Goal: Task Accomplishment & Management: Use online tool/utility

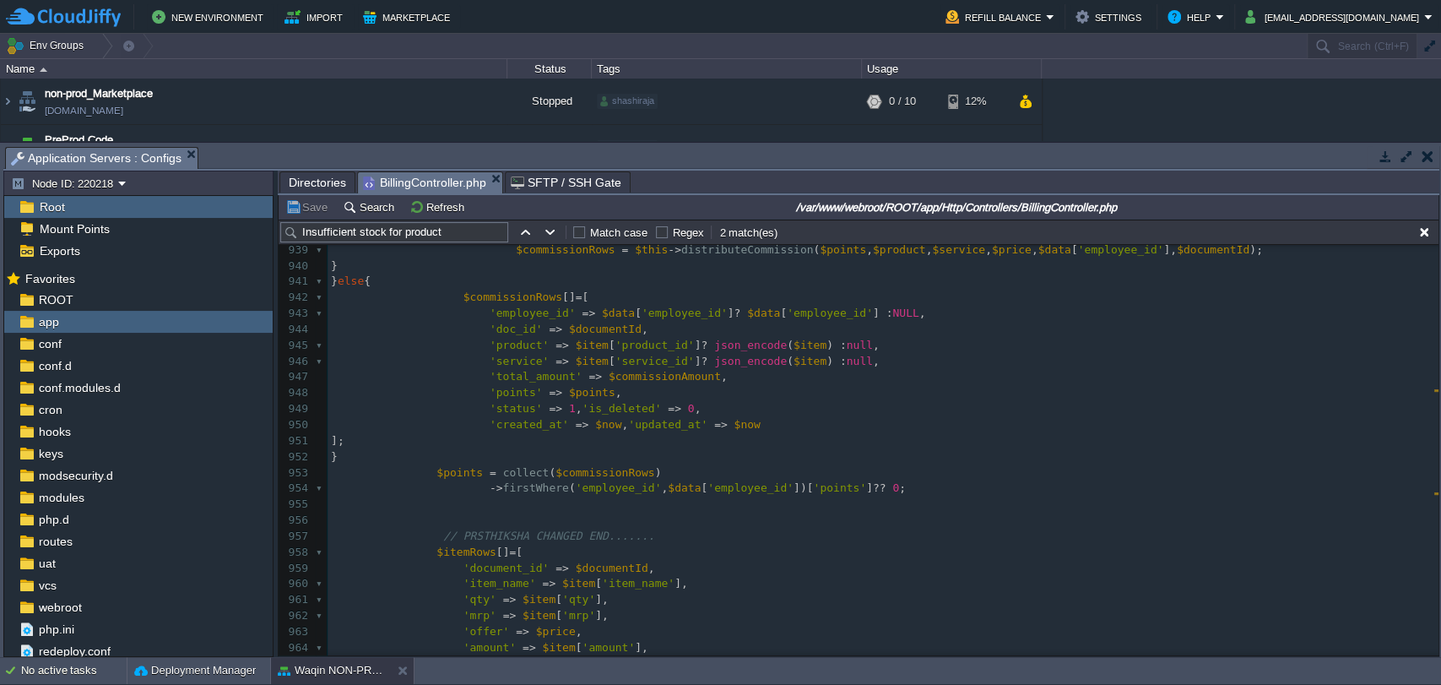
scroll to position [14896, 0]
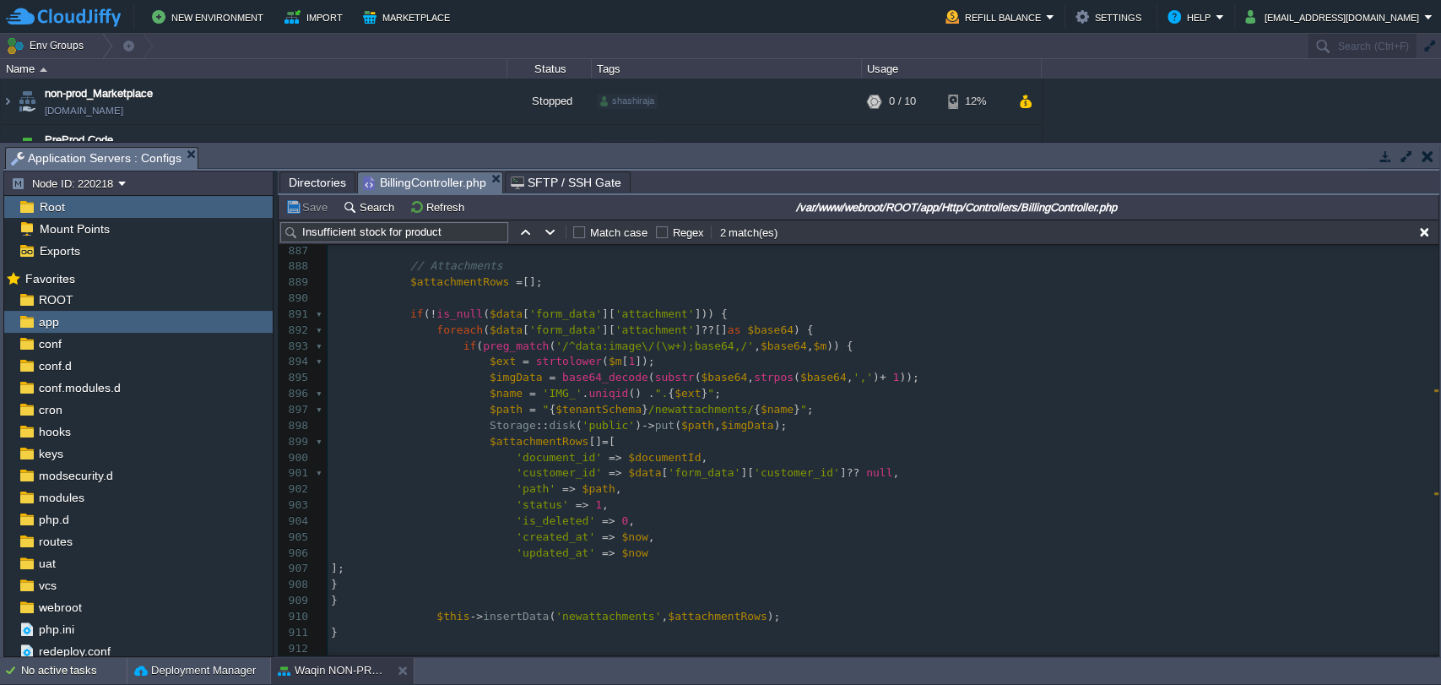
type textarea "​"
drag, startPoint x: 457, startPoint y: 405, endPoint x: 1017, endPoint y: 409, distance: 560.6
click at [1017, 409] on pre "$path = " { $tenantSchema } /newattachments/ { $name } " ;" at bounding box center [883, 410] width 1111 height 16
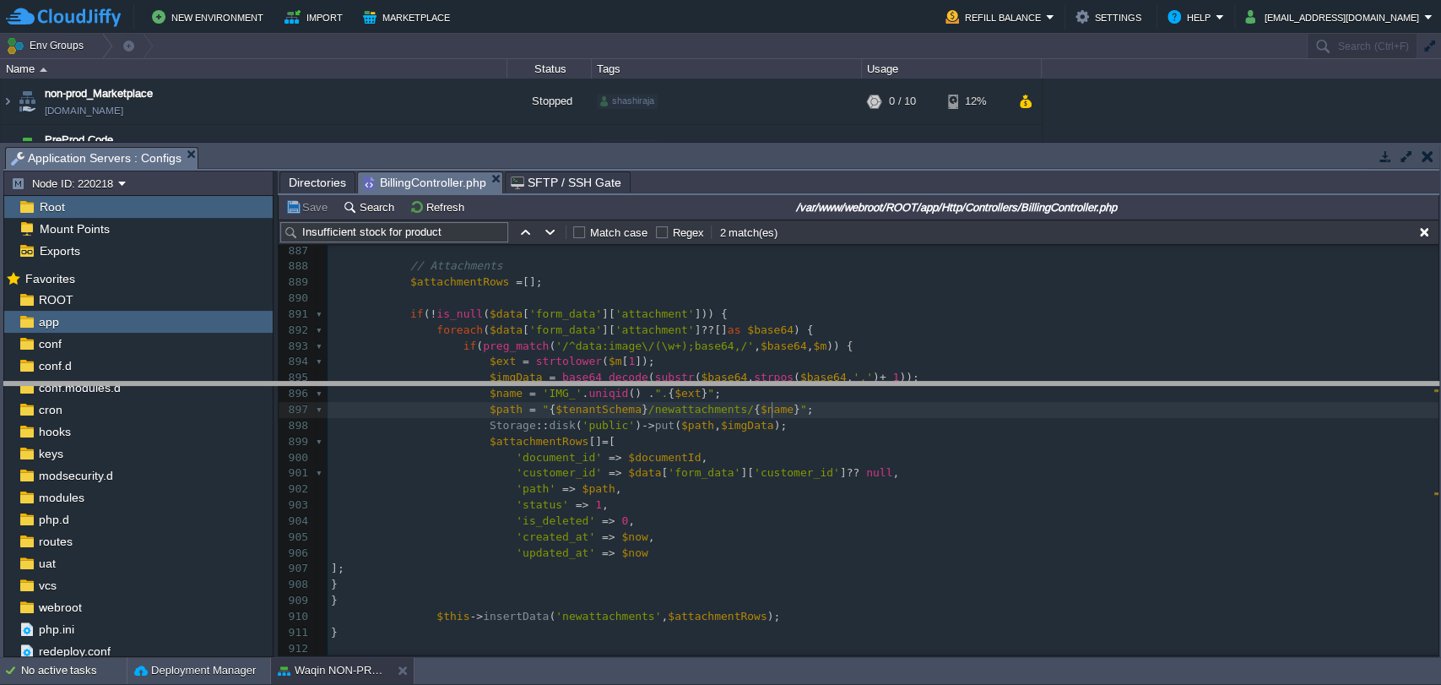
drag, startPoint x: 727, startPoint y: 161, endPoint x: 680, endPoint y: 407, distance: 250.2
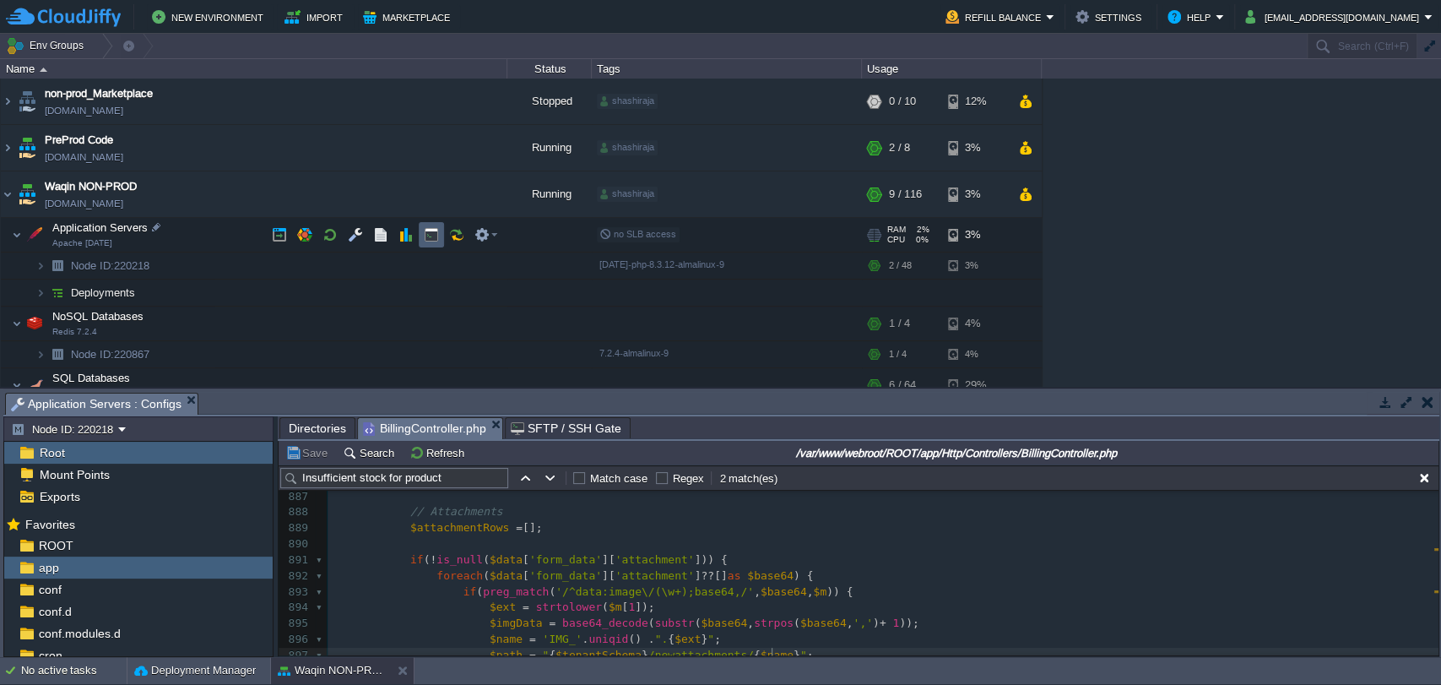
click at [436, 231] on button "button" at bounding box center [431, 234] width 15 height 15
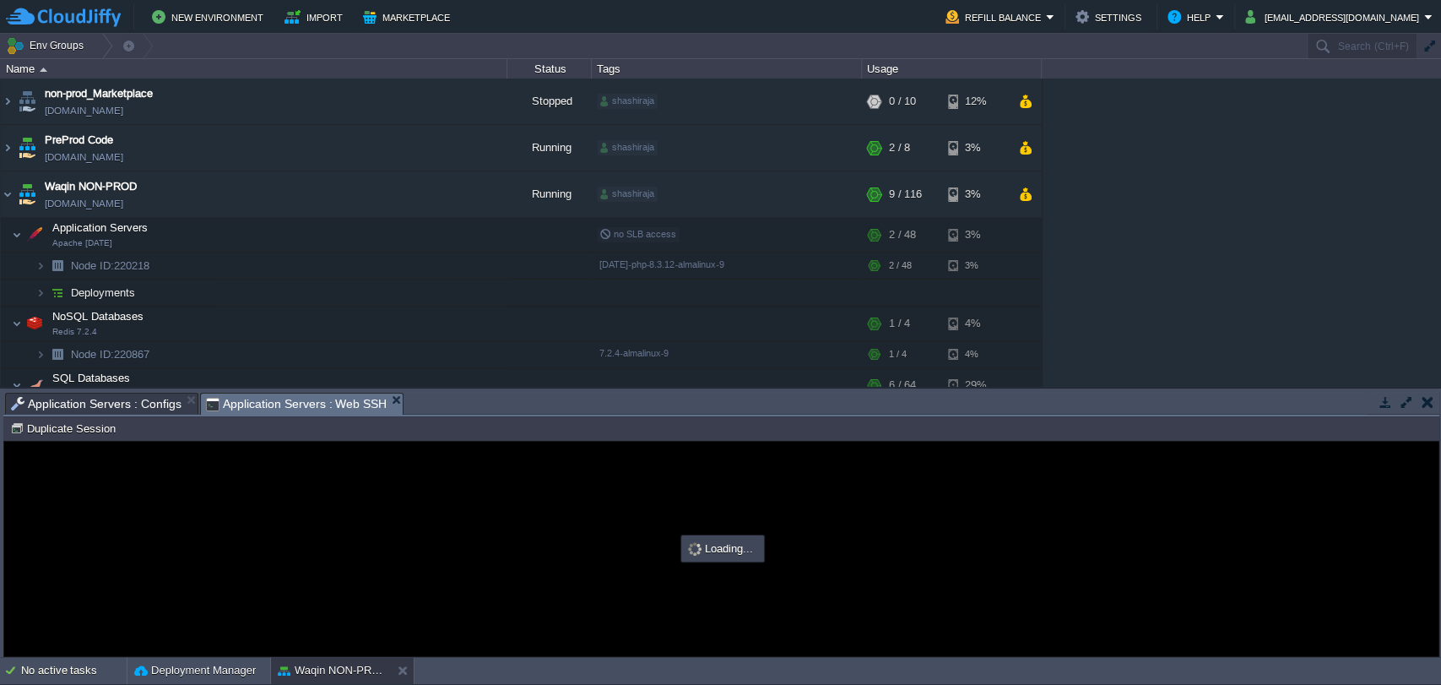
click at [761, 416] on div "Node ID: 220218 Duplicate Session" at bounding box center [721, 428] width 1436 height 24
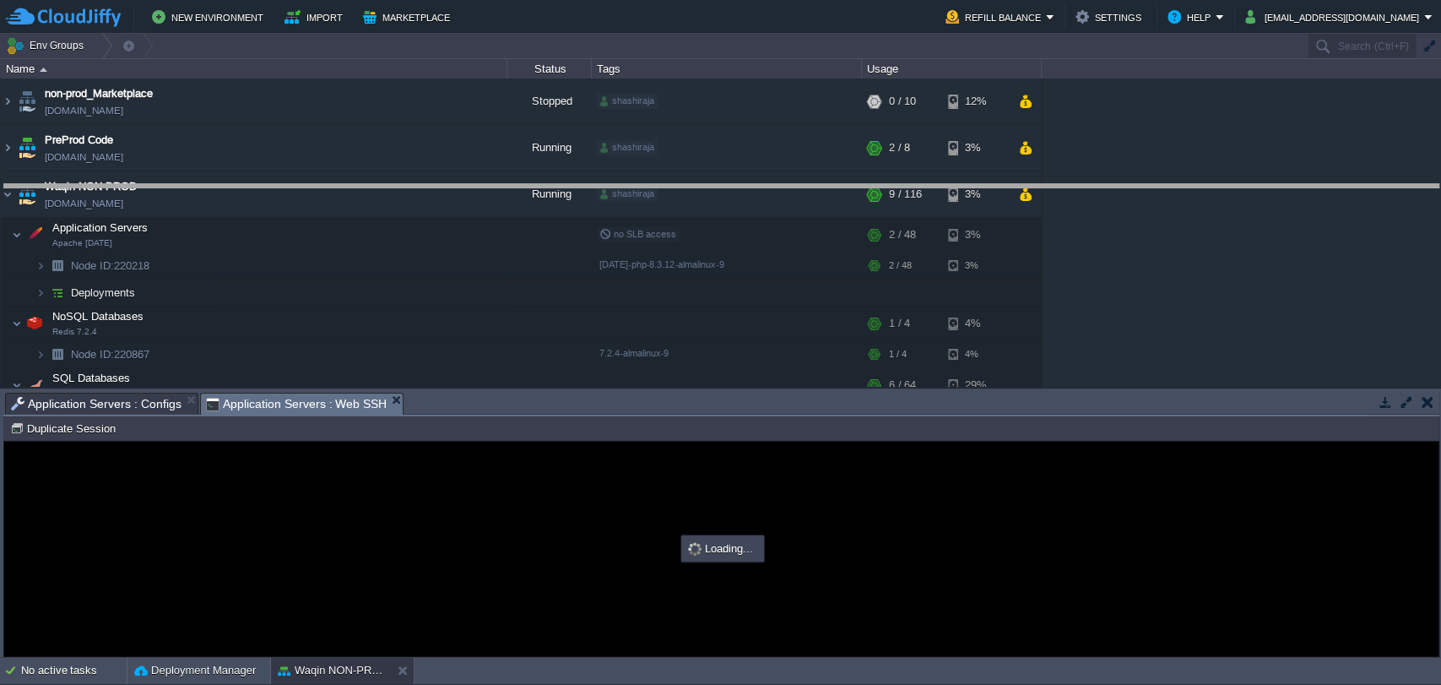
drag, startPoint x: 761, startPoint y: 408, endPoint x: 742, endPoint y: 200, distance: 208.5
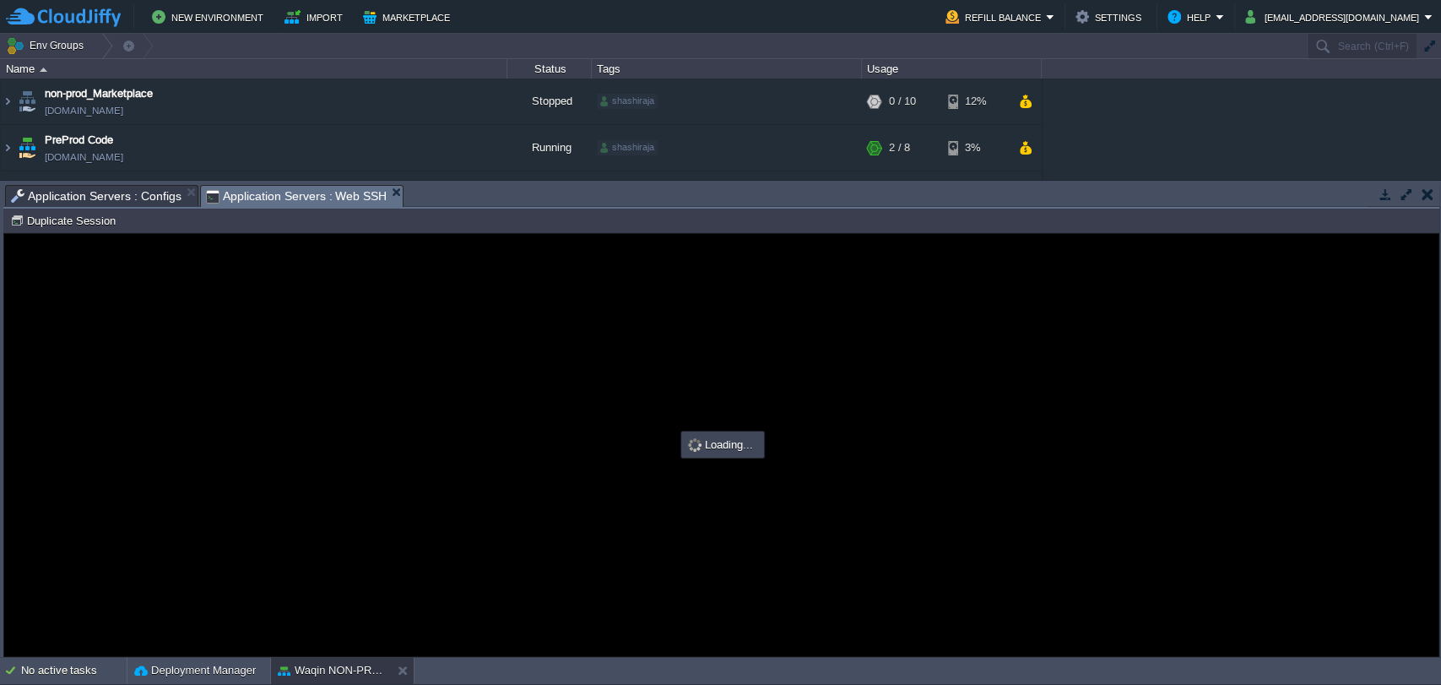
type input "#000000"
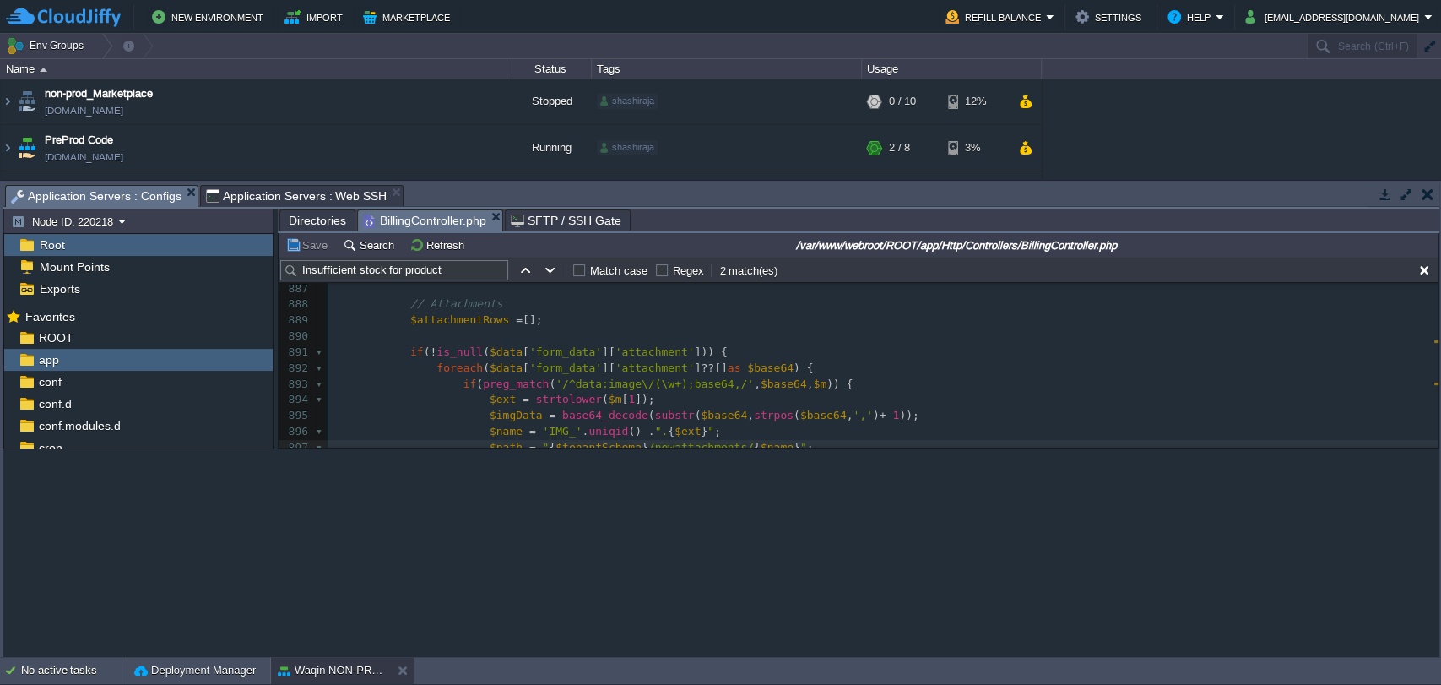
click at [98, 204] on span "Application Servers : Configs" at bounding box center [96, 196] width 171 height 21
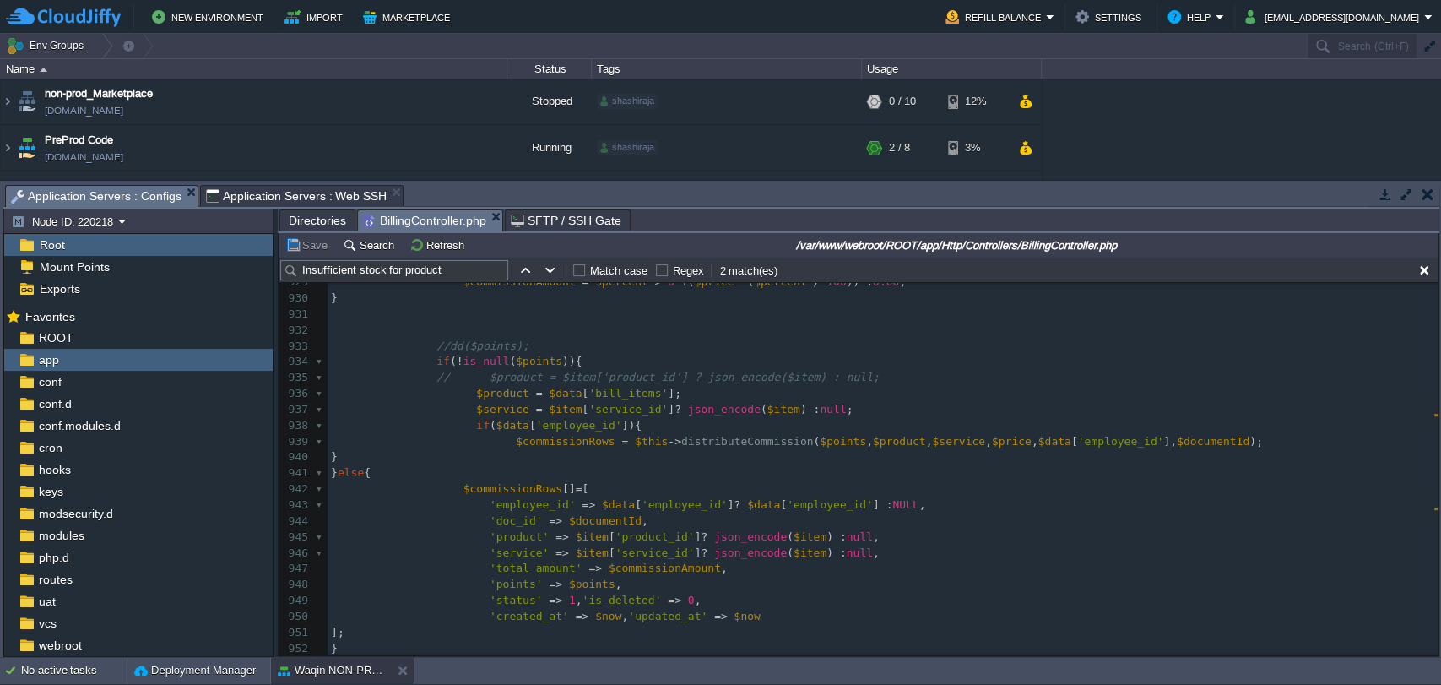
scroll to position [14812, 0]
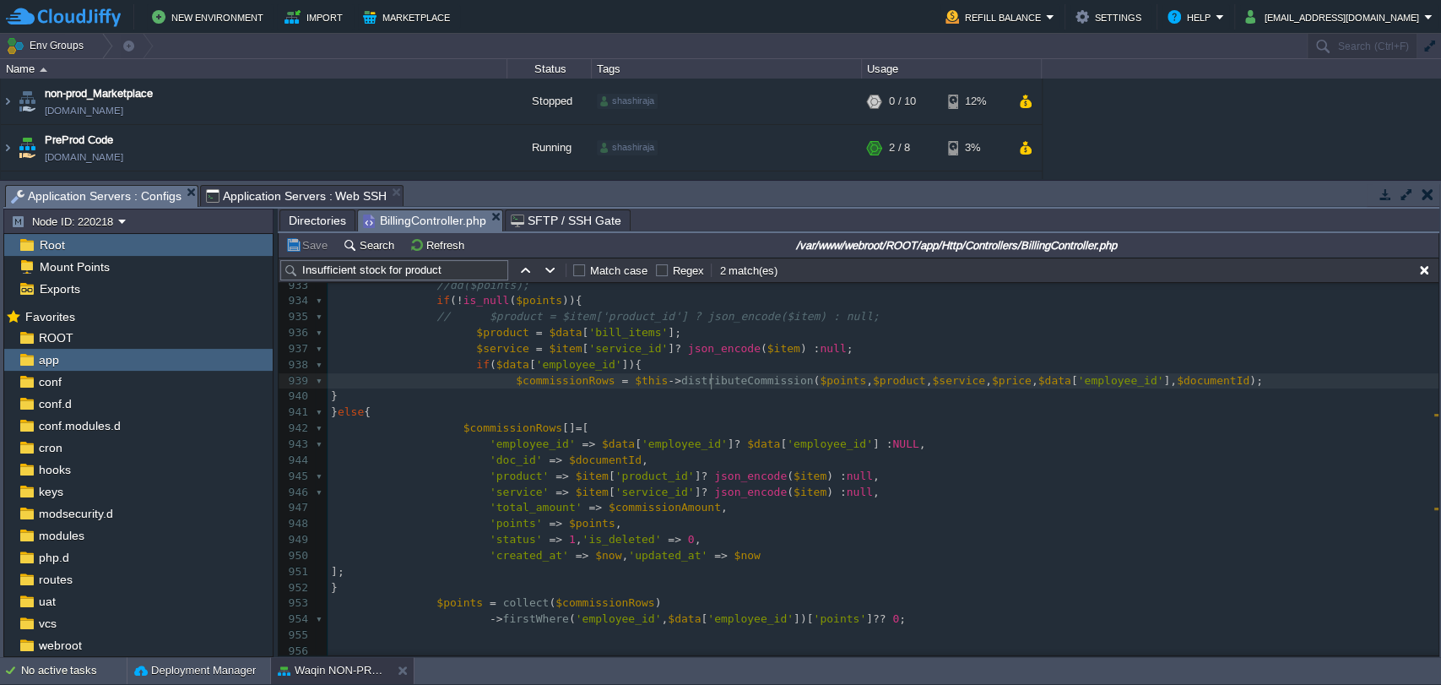
click at [712, 387] on pre "$commissionRows = $this -> distributeCommission ( $points , $product , $service…" at bounding box center [883, 381] width 1111 height 16
type textarea "distributeCommission"
type textarea "}"
click at [843, 377] on div "xxxxxxxxxx $path = " { $tenantSchema } /newattachments/ { $name } " ; 918 $pric…" at bounding box center [883, 500] width 1111 height 923
type textarea "$product"
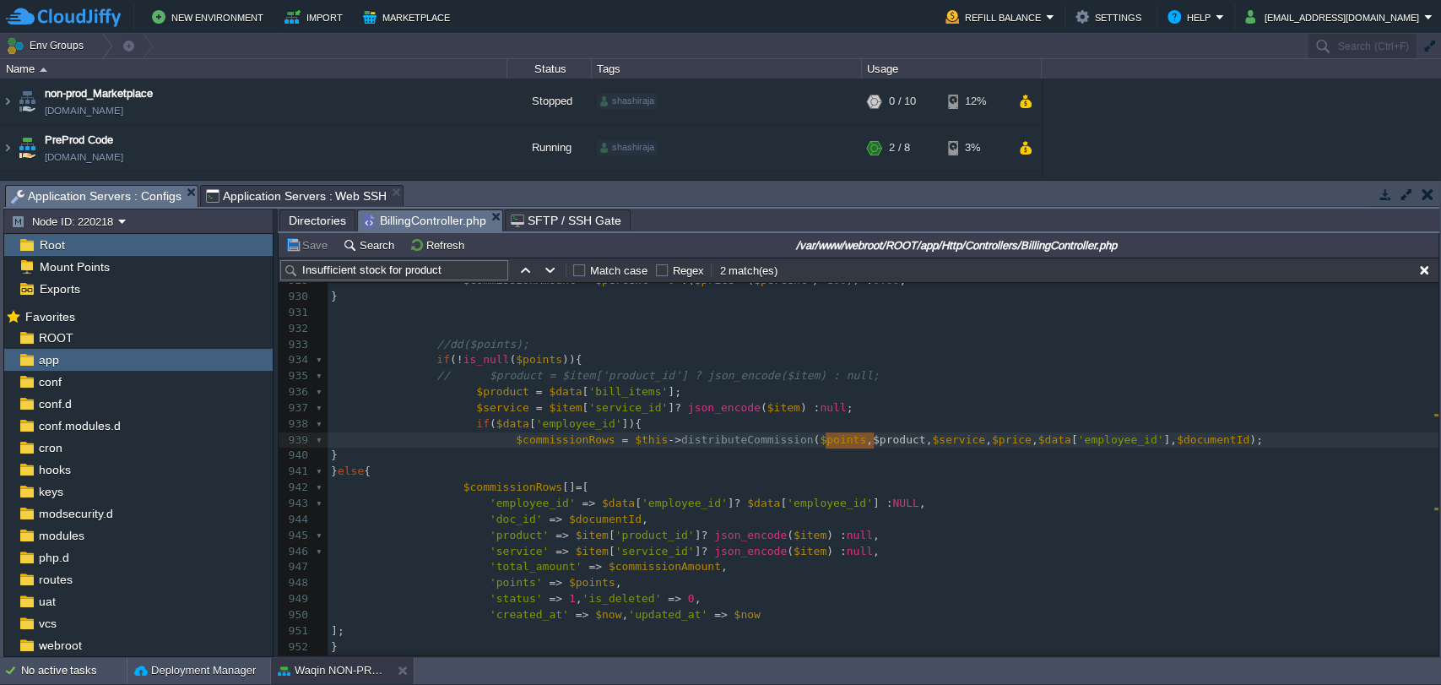
click at [613, 393] on span "'bill_items'" at bounding box center [627, 391] width 79 height 13
type textarea "bill_items"
click at [505, 376] on div "xxxxxxxxxx $path = " { $tenantSchema } /newattachments/ { $name } " ; 918 $pric…" at bounding box center [883, 559] width 1111 height 923
click at [707, 446] on span "distributeCommission" at bounding box center [747, 439] width 133 height 13
type textarea "distributeCommission"
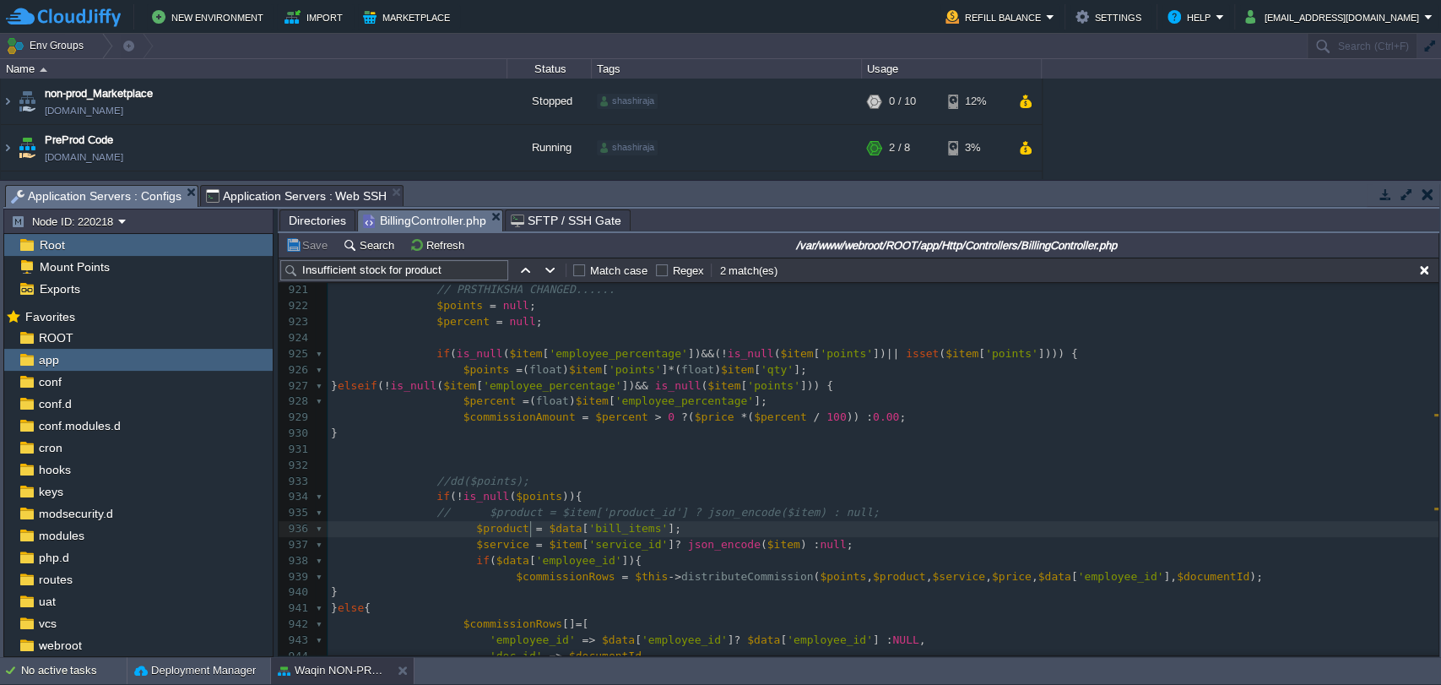
click at [528, 537] on pre "$service = $item [ 'service_id' ] ? json_encode ( $item ) : null ;" at bounding box center [883, 545] width 1111 height 16
type textarea "$data['bill_items'];"
drag, startPoint x: 528, startPoint y: 536, endPoint x: 665, endPoint y: 525, distance: 137.2
click at [665, 525] on div "911 } 912 ​ 913 ​ 914 // Bill items + commissions 915 $itemRows = []; 916 $comm…" at bounding box center [883, 465] width 1111 height 684
click at [532, 508] on div "xxxxxxxxxx $path = " { $tenantSchema } /newattachments/ { $name } " ; 911 } 912…" at bounding box center [883, 465] width 1111 height 684
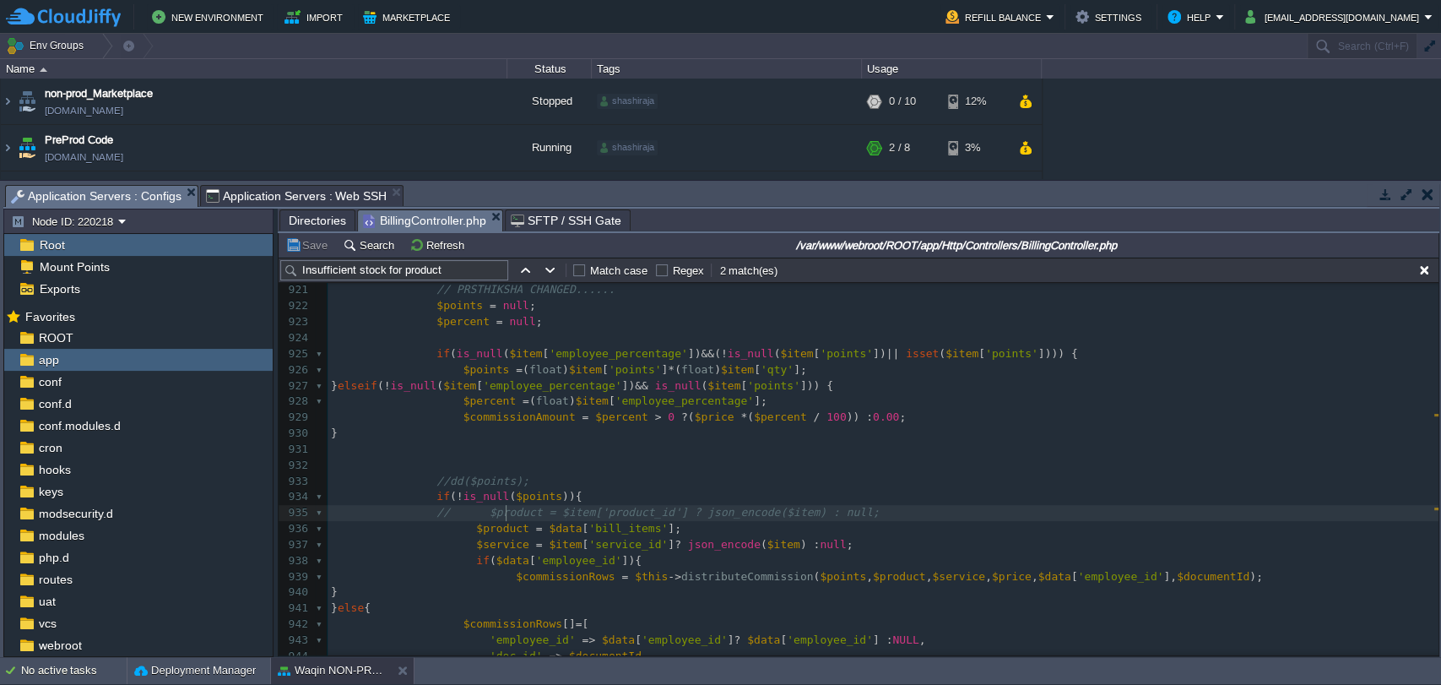
click at [506, 515] on div "xxxxxxxxxx $path = " { $tenantSchema } /newattachments/ { $name } " ; 911 } 912…" at bounding box center [883, 465] width 1111 height 684
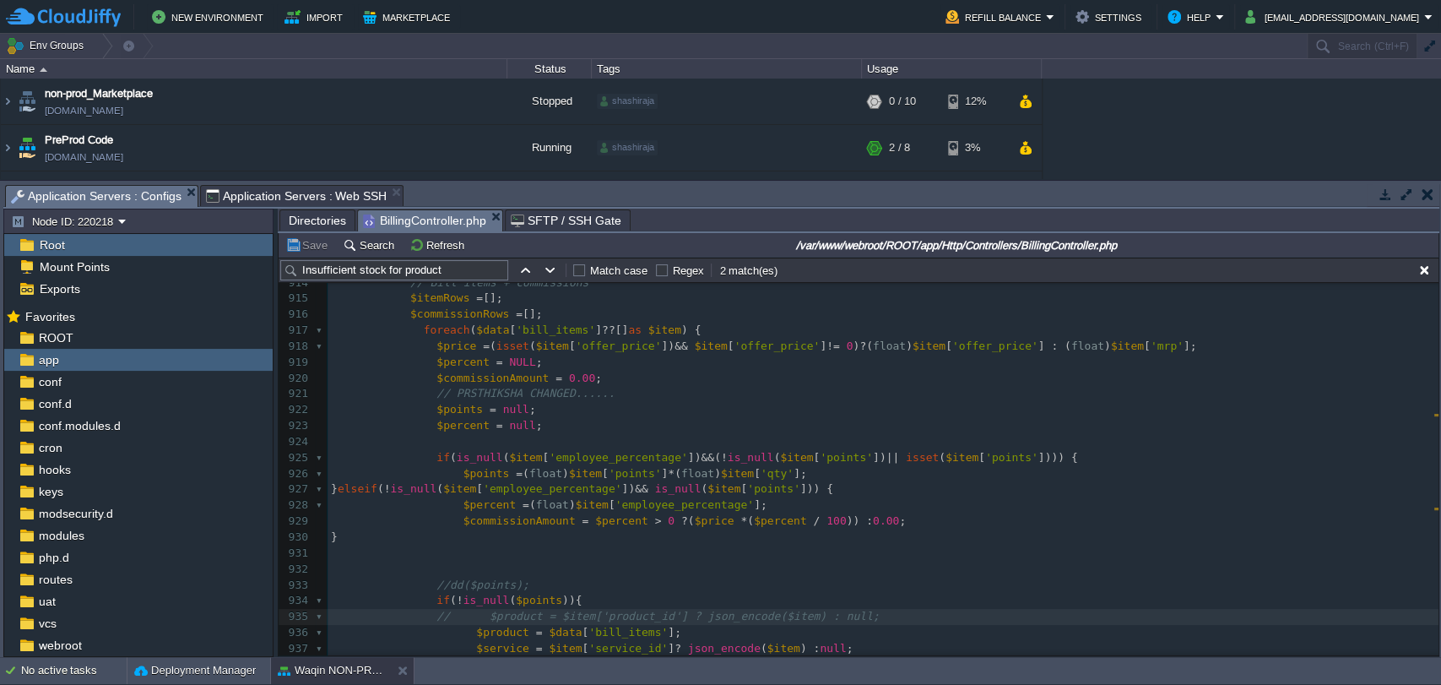
scroll to position [14516, 0]
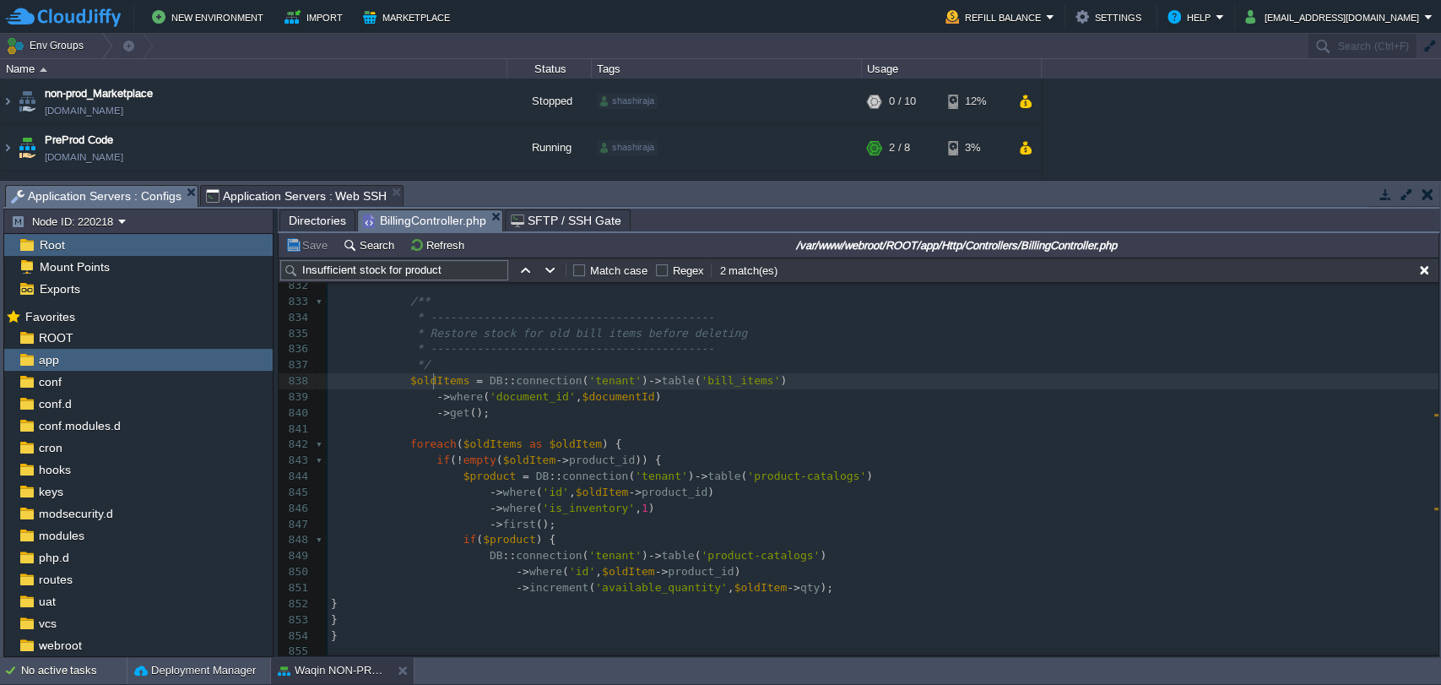
click at [435, 376] on div "xxxxxxxxxx // $product = $item['product_id'] ? json_encode($item) : null; 814 '…" at bounding box center [883, 397] width 1111 height 811
click at [562, 447] on div "xxxxxxxxxx // $product = $item['product_id'] ? json_encode($item) : null; 814 '…" at bounding box center [883, 397] width 1111 height 811
type textarea "$oldItem"
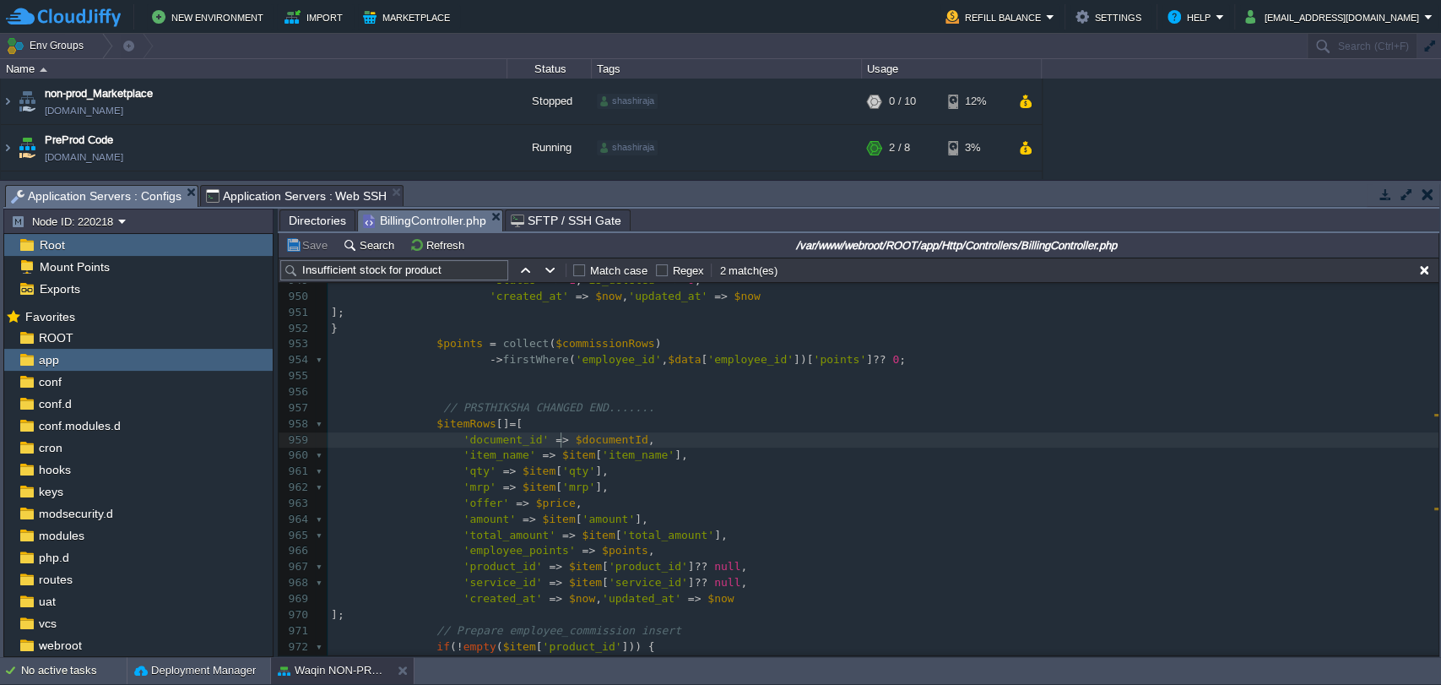
click at [562, 447] on pre "'item_name' => $item [ 'item_name' ]," at bounding box center [883, 455] width 1111 height 16
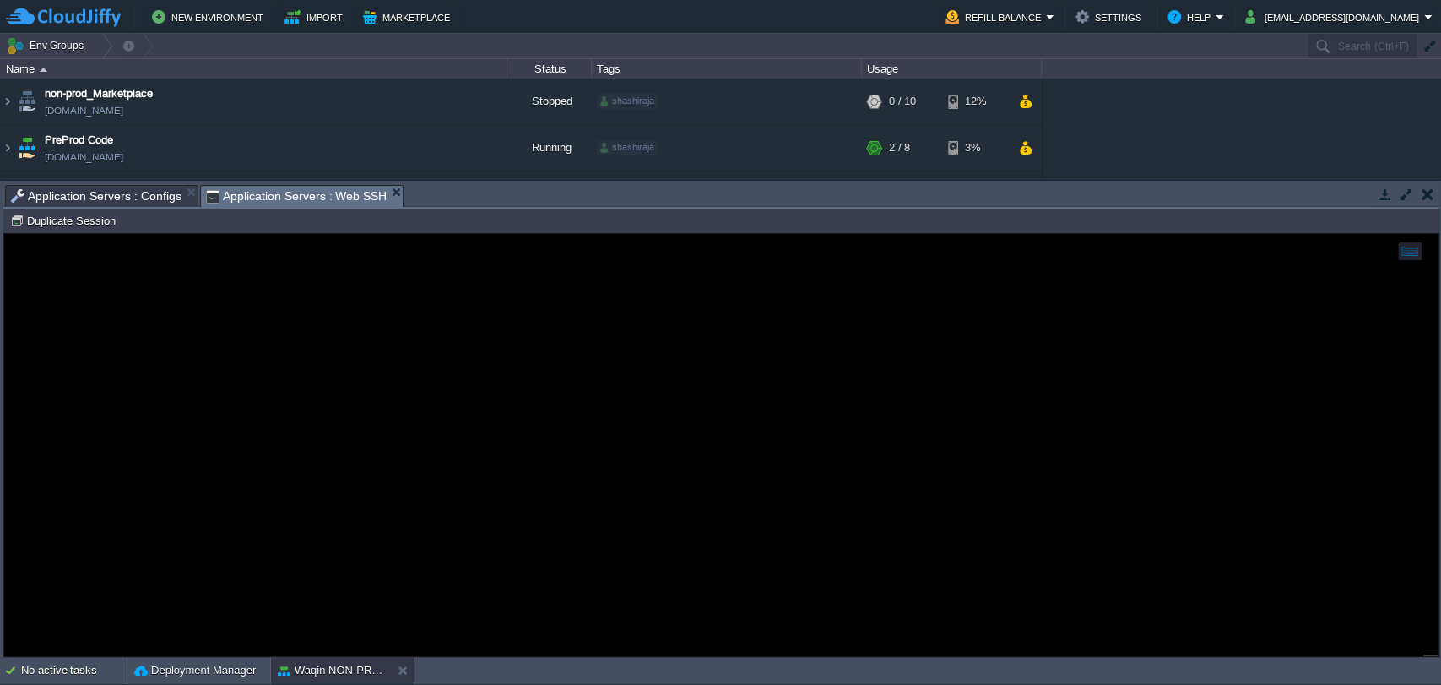
click at [304, 199] on span "Application Servers : Web SSH" at bounding box center [296, 196] width 181 height 21
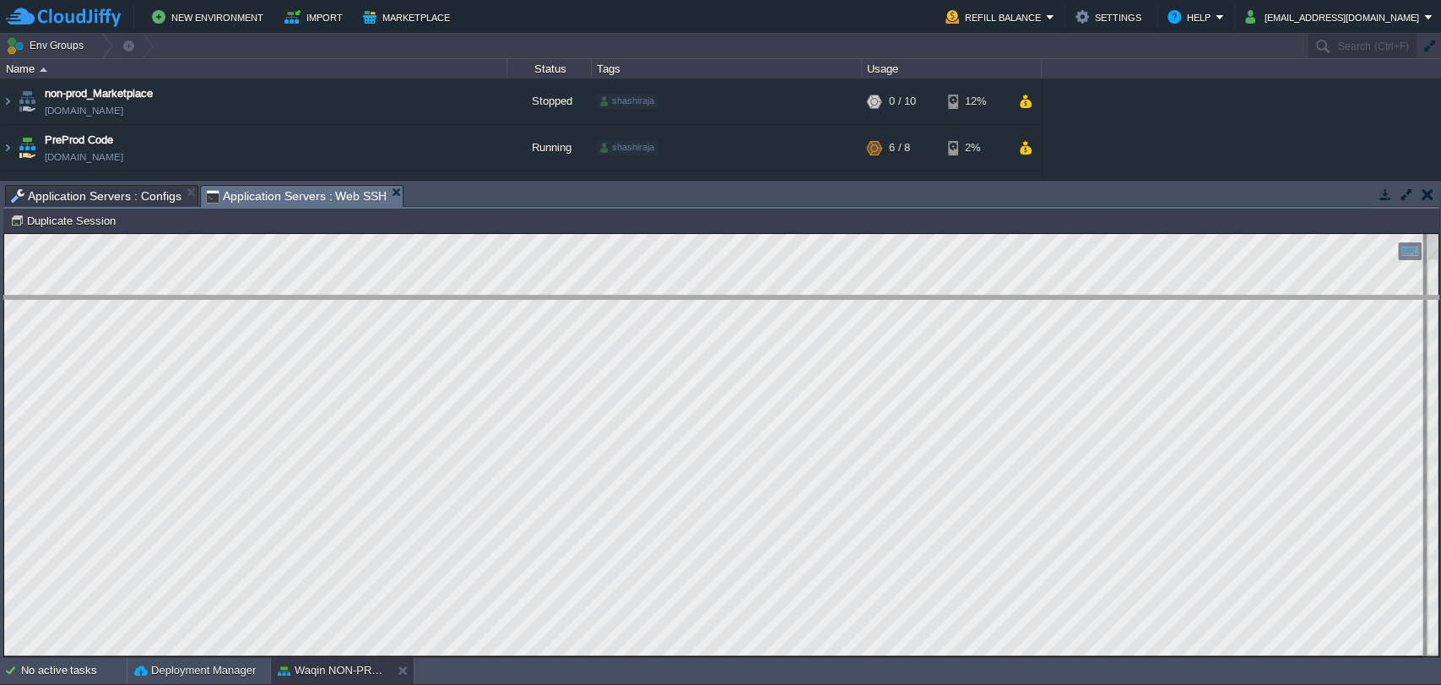
drag, startPoint x: 544, startPoint y: 200, endPoint x: 526, endPoint y: 484, distance: 284.3
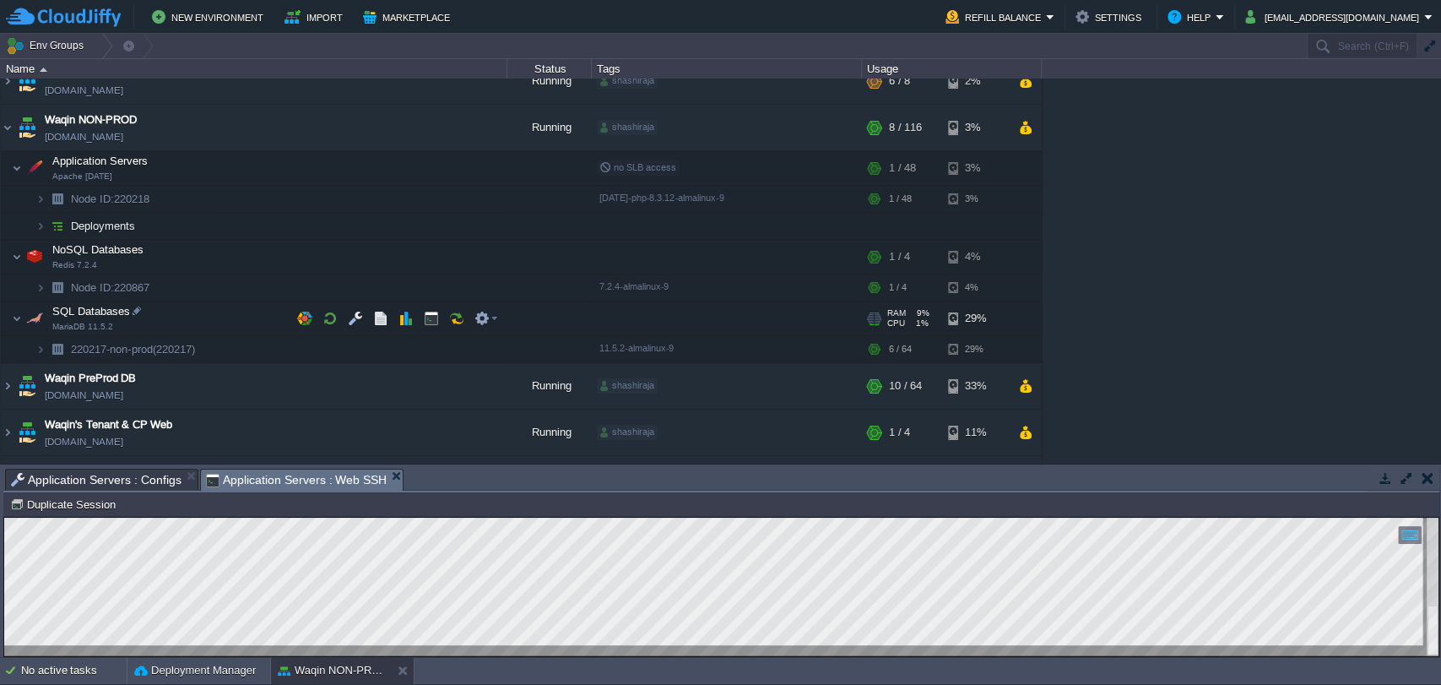
scroll to position [105, 0]
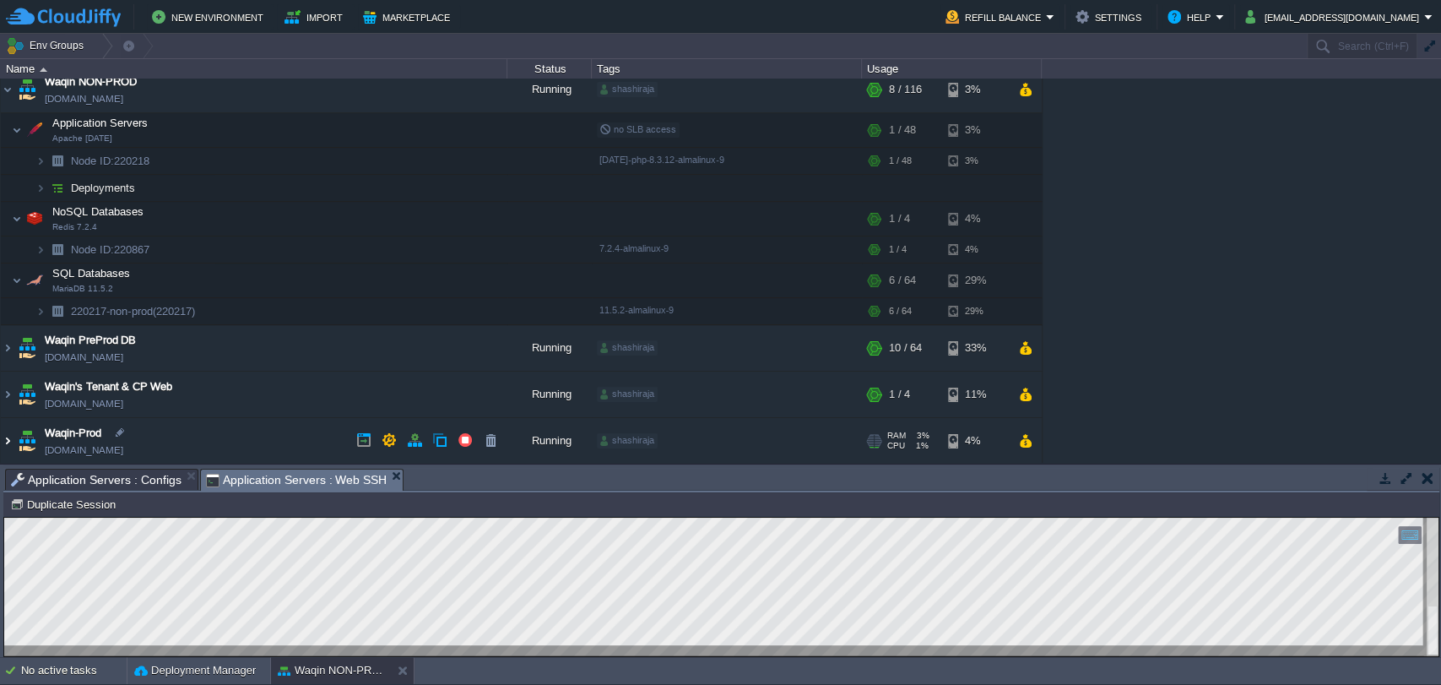
click at [7, 440] on img at bounding box center [8, 441] width 14 height 46
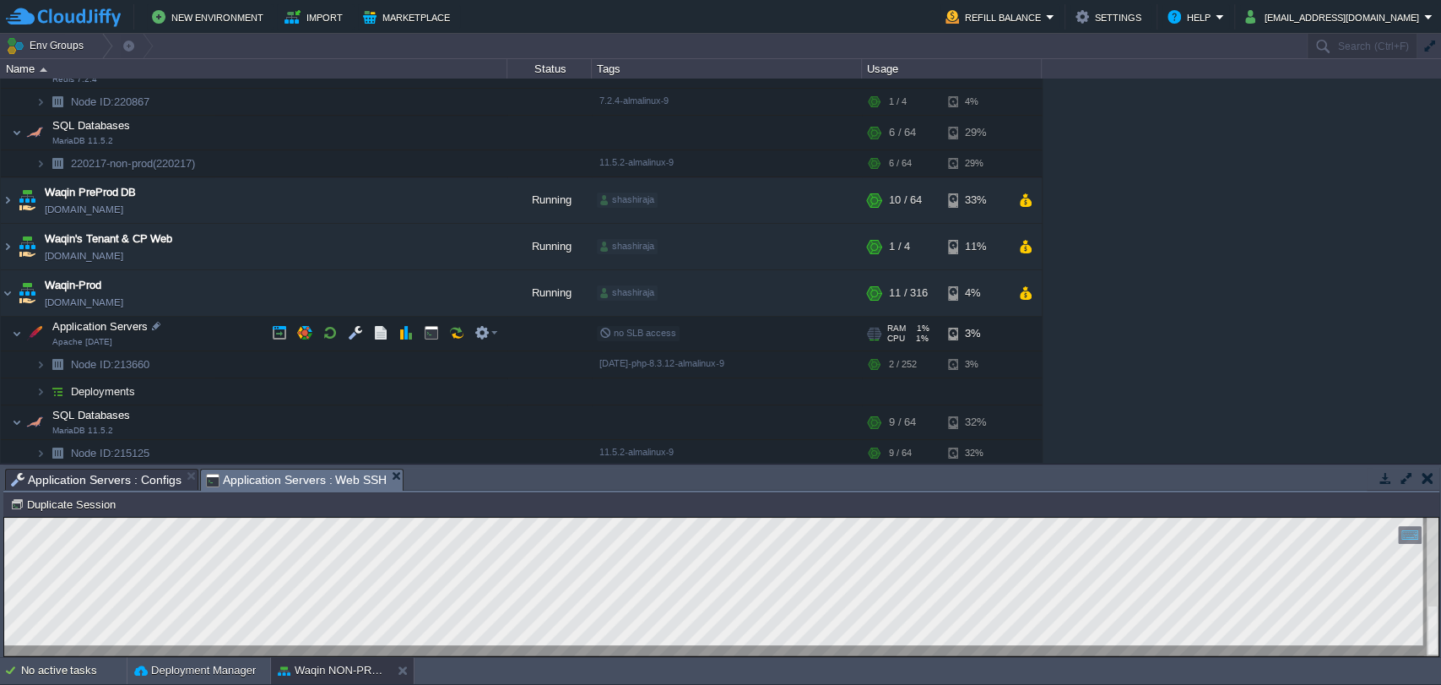
scroll to position [254, 0]
click at [437, 328] on button "button" at bounding box center [431, 329] width 15 height 15
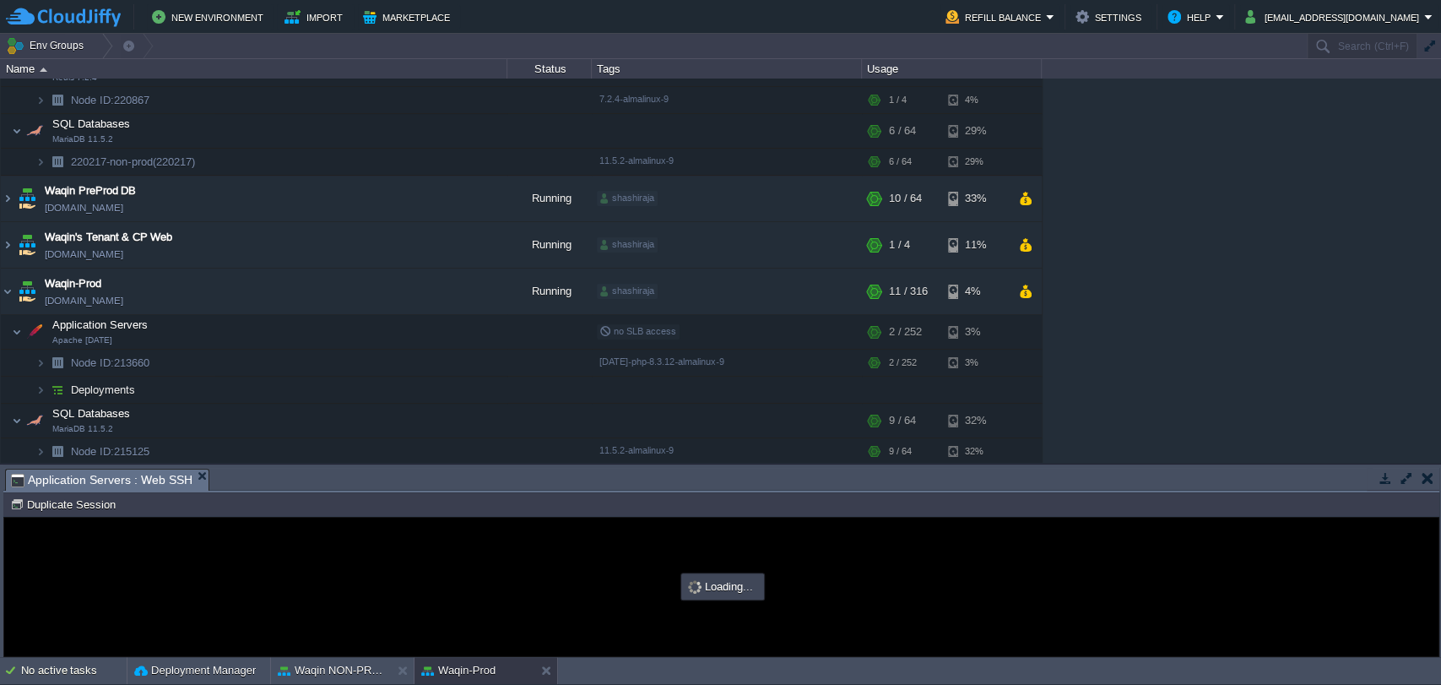
scroll to position [0, 0]
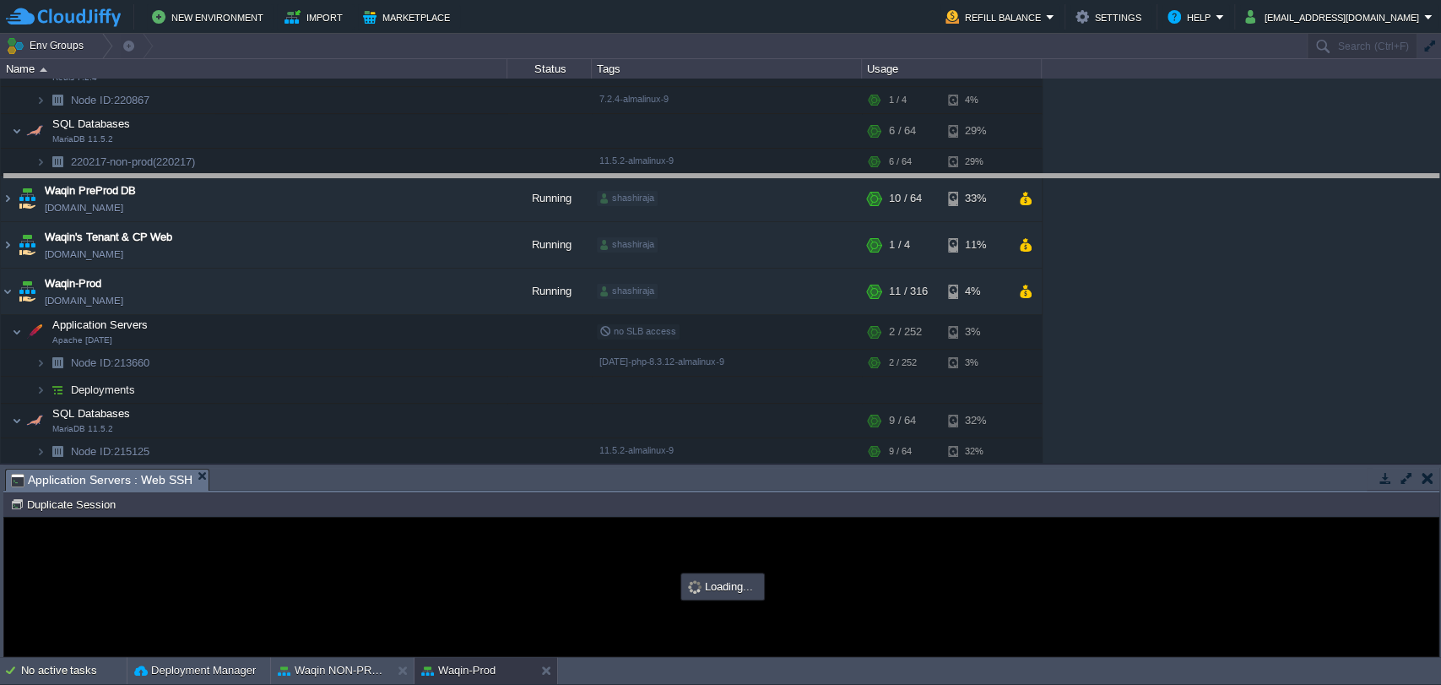
drag, startPoint x: 539, startPoint y: 490, endPoint x: 593, endPoint y: 197, distance: 298.9
type input "#000000"
